Goal: Task Accomplishment & Management: Manage account settings

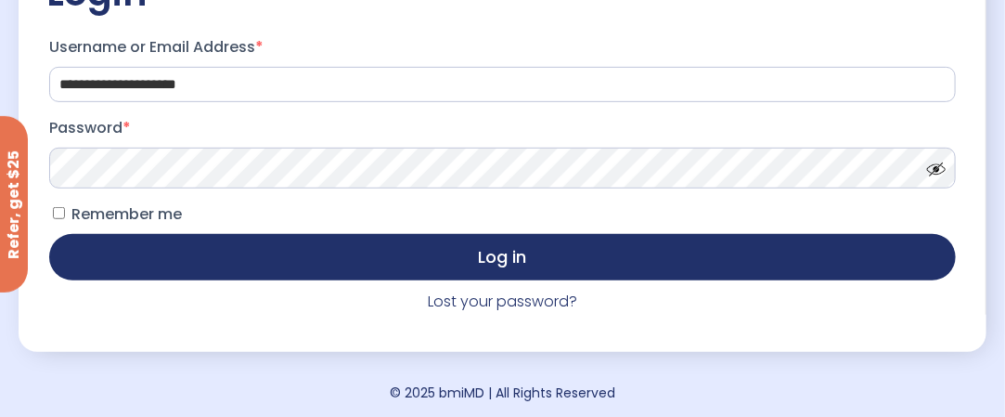
scroll to position [272, 0]
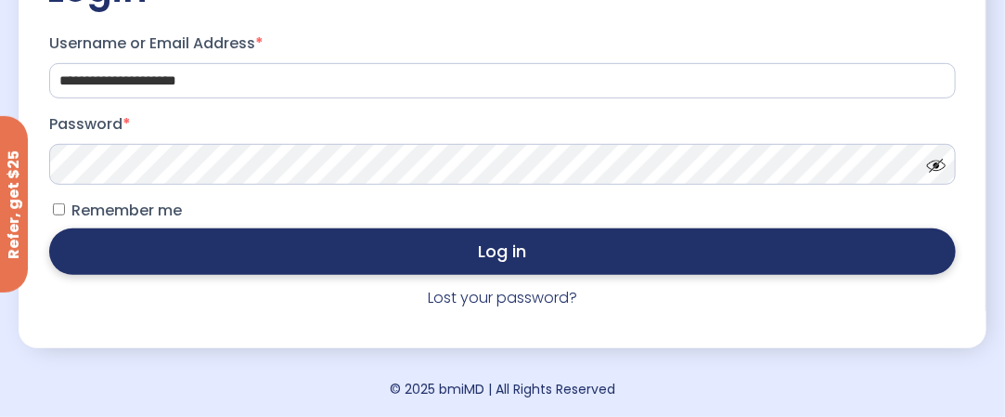
click at [521, 252] on button "Log in" at bounding box center [502, 251] width 906 height 46
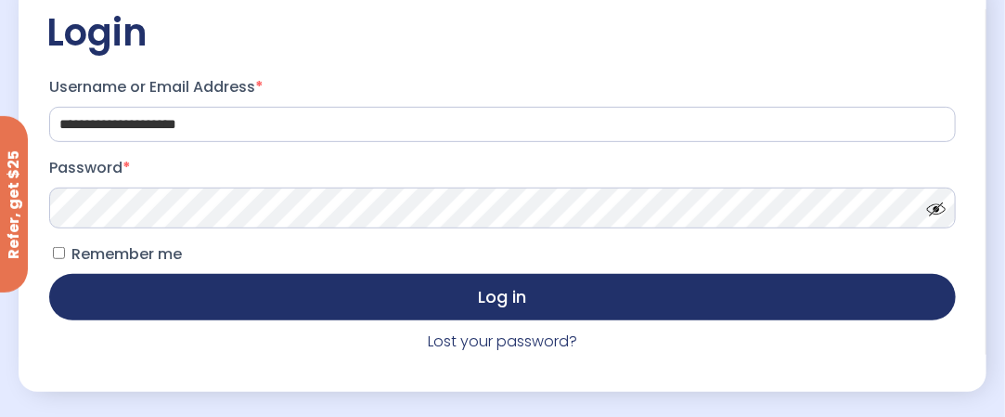
scroll to position [224, 0]
click at [939, 212] on span at bounding box center [931, 205] width 28 height 14
click at [59, 250] on label "Remember me" at bounding box center [115, 254] width 133 height 30
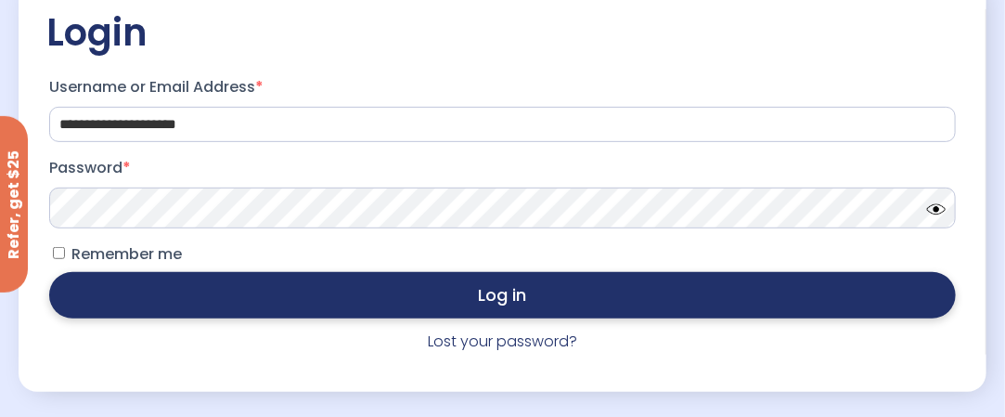
click at [506, 300] on button "Log in" at bounding box center [502, 295] width 906 height 46
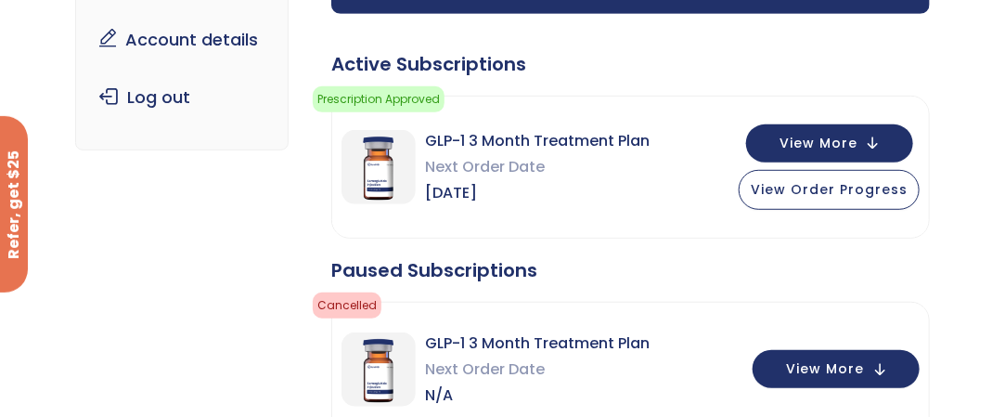
scroll to position [294, 0]
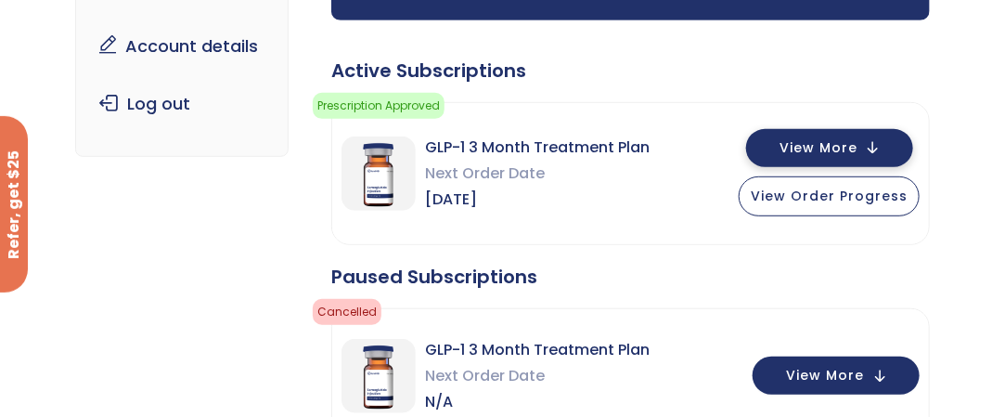
click at [826, 142] on span "View More" at bounding box center [818, 148] width 78 height 12
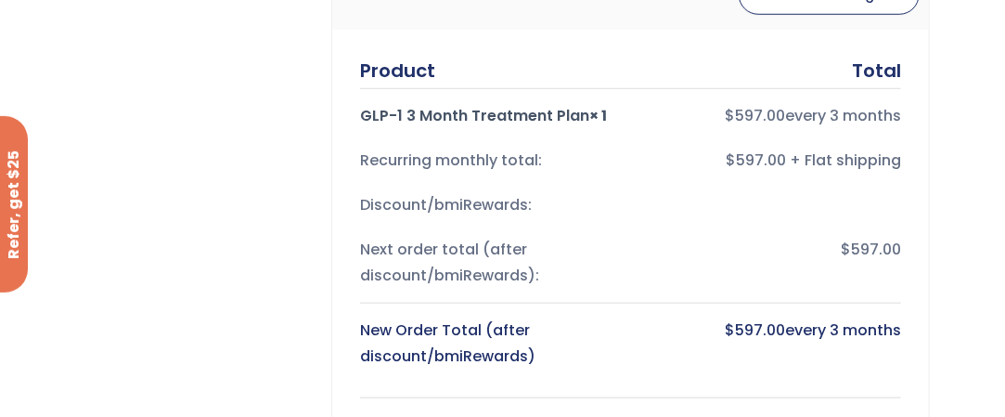
scroll to position [462, 0]
